Goal: Communication & Community: Answer question/provide support

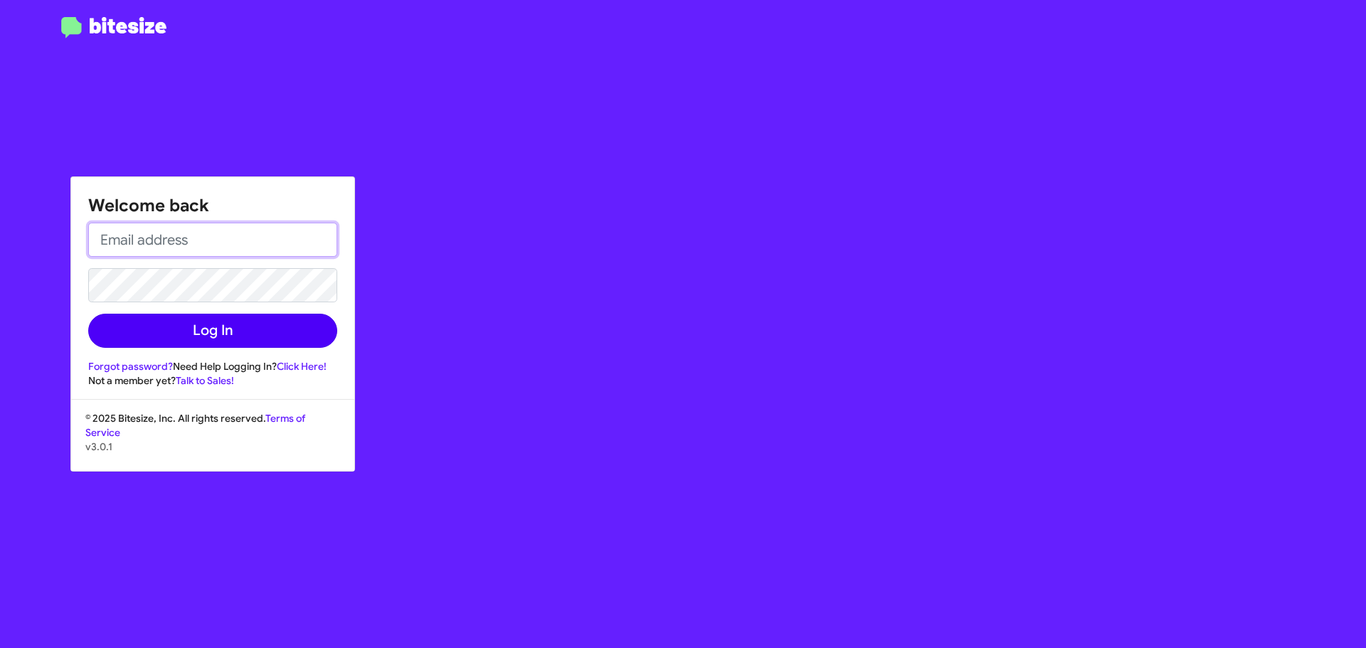
type input "[EMAIL_ADDRESS][DOMAIN_NAME]"
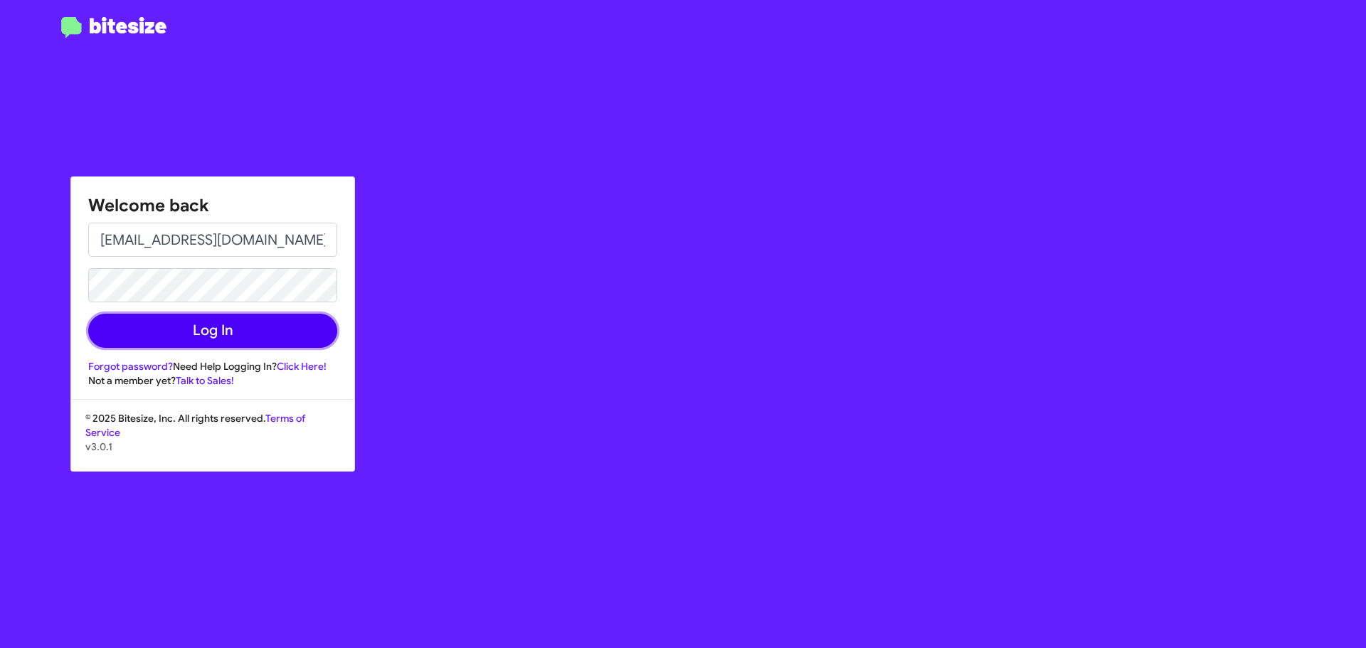
drag, startPoint x: 223, startPoint y: 336, endPoint x: 222, endPoint y: 353, distance: 16.4
click at [223, 345] on button "Log In" at bounding box center [212, 331] width 249 height 34
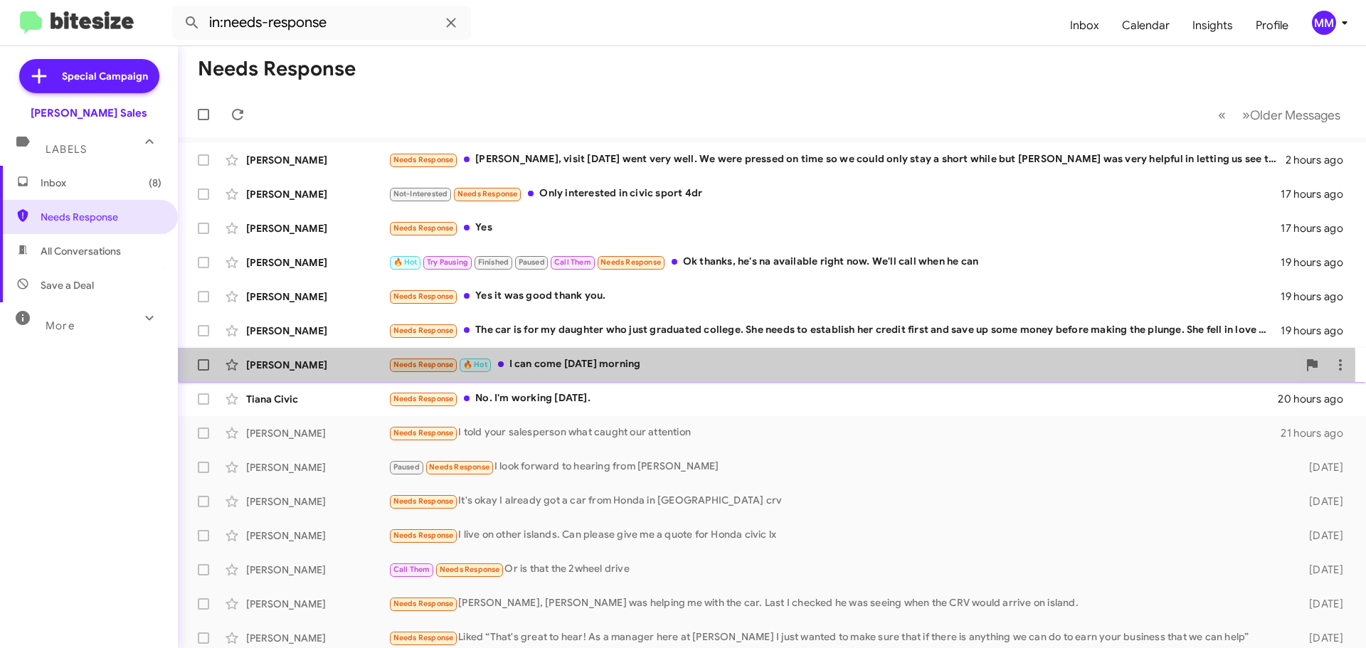
click at [604, 365] on div "Needs Response 🔥 Hot I can come [DATE] morning" at bounding box center [842, 364] width 909 height 16
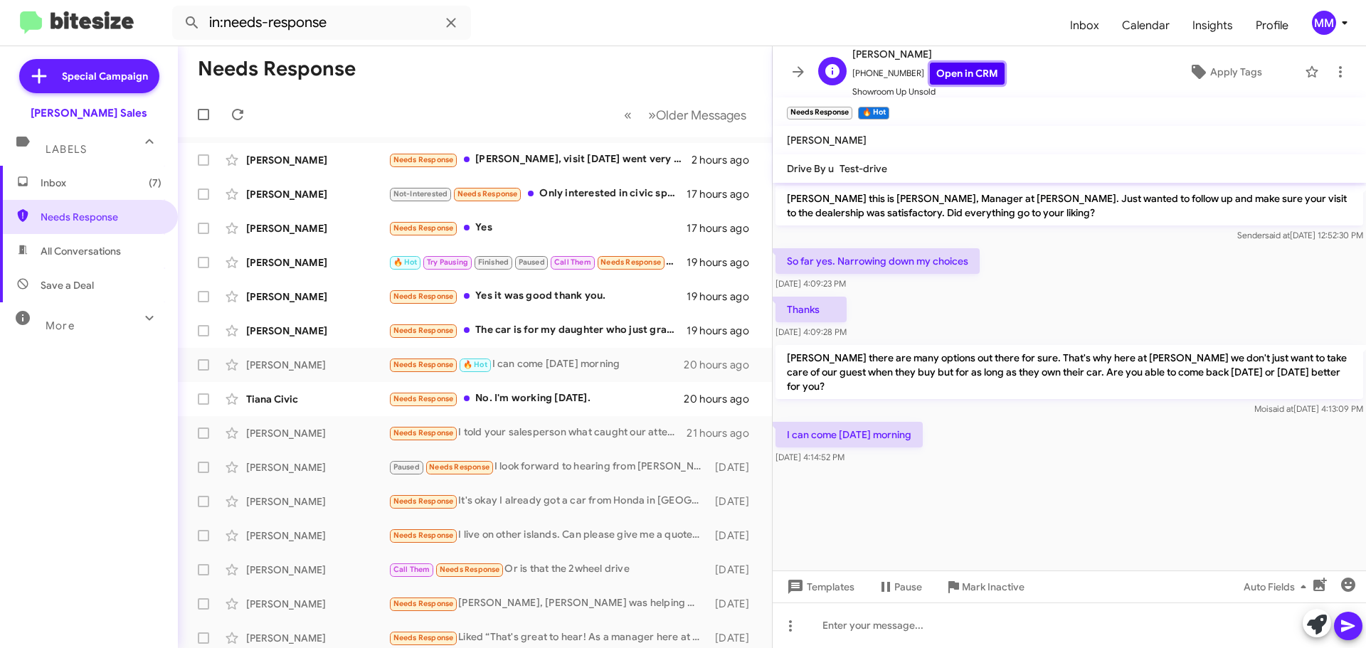
click at [941, 78] on link "Open in CRM" at bounding box center [967, 74] width 75 height 22
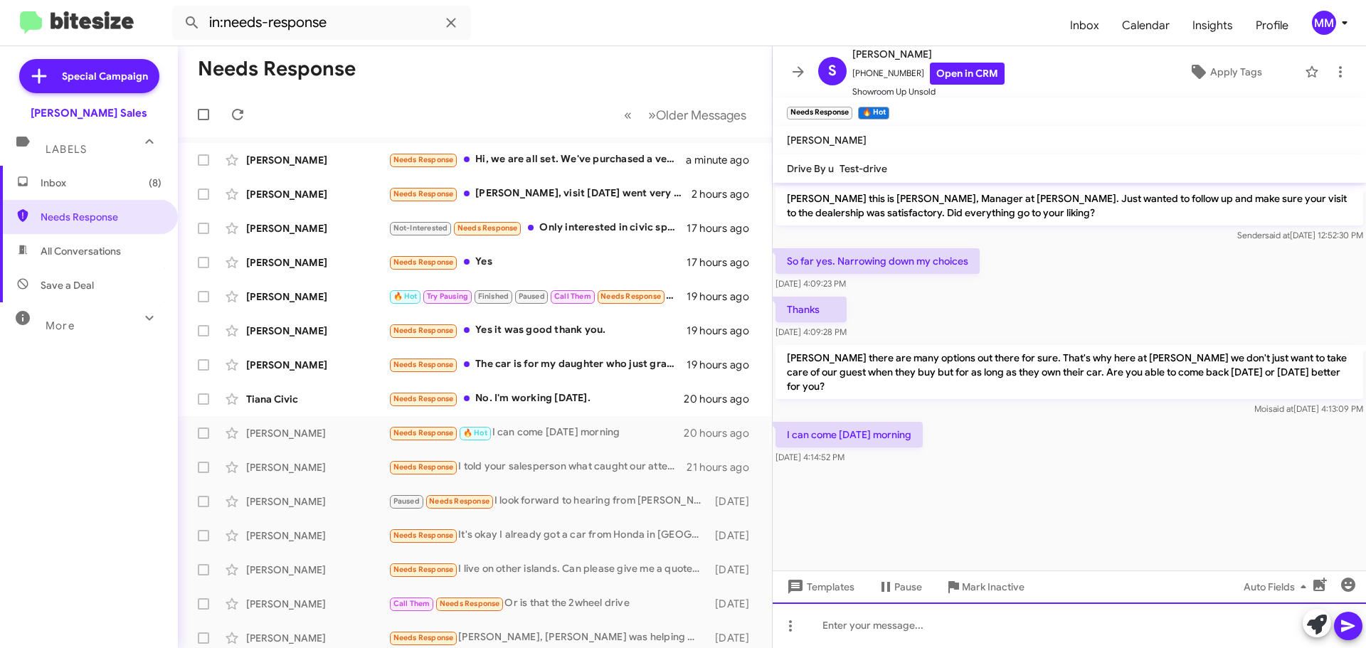
click at [832, 624] on div at bounding box center [1069, 626] width 593 height 46
click at [973, 627] on div "Shawn how's about this saturday at 9:30 sound?" at bounding box center [1069, 626] width 593 height 46
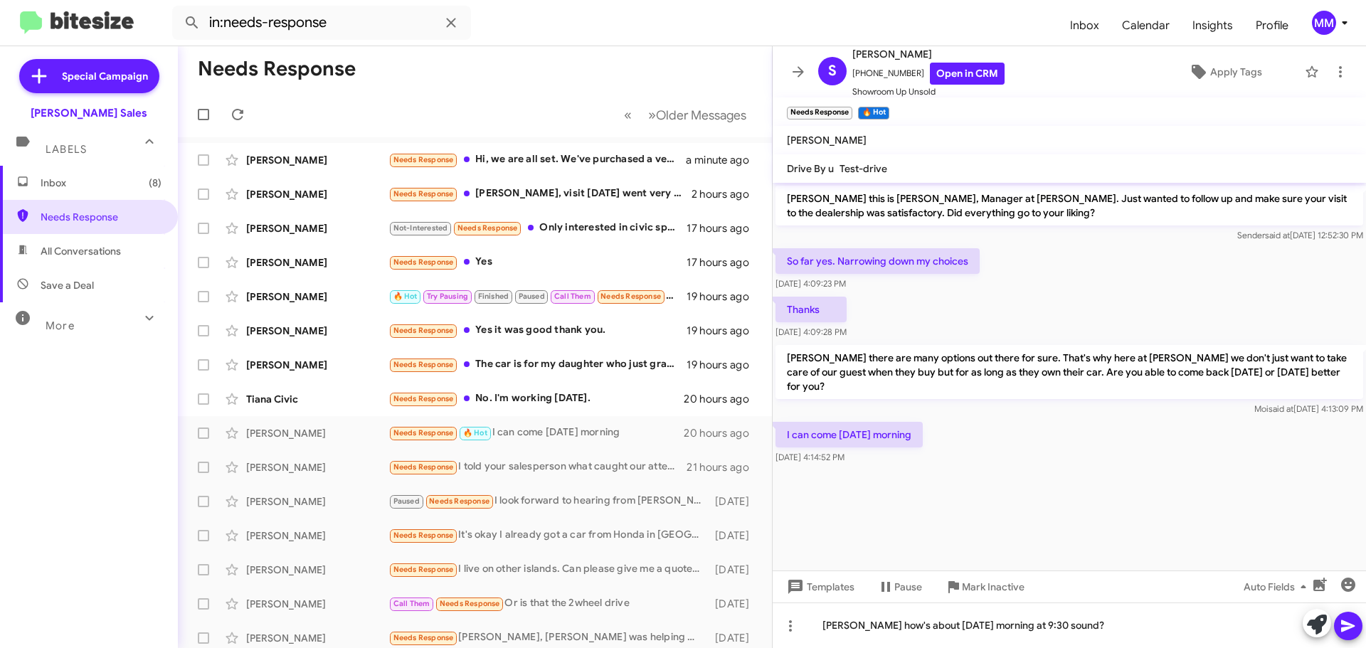
click at [1349, 630] on icon at bounding box center [1348, 626] width 17 height 17
